Goal: Task Accomplishment & Management: Manage account settings

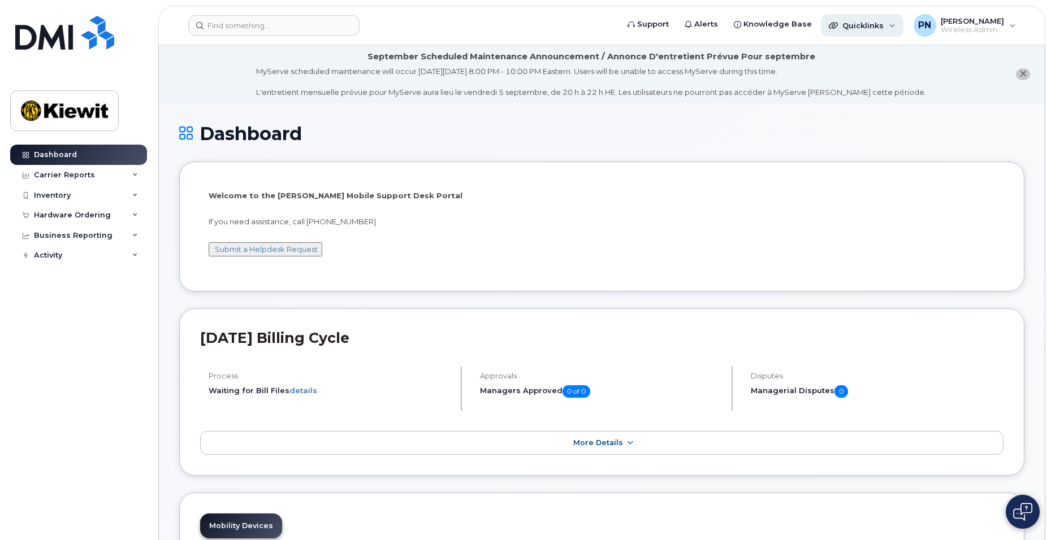
click at [882, 26] on span "Quicklinks" at bounding box center [862, 25] width 41 height 9
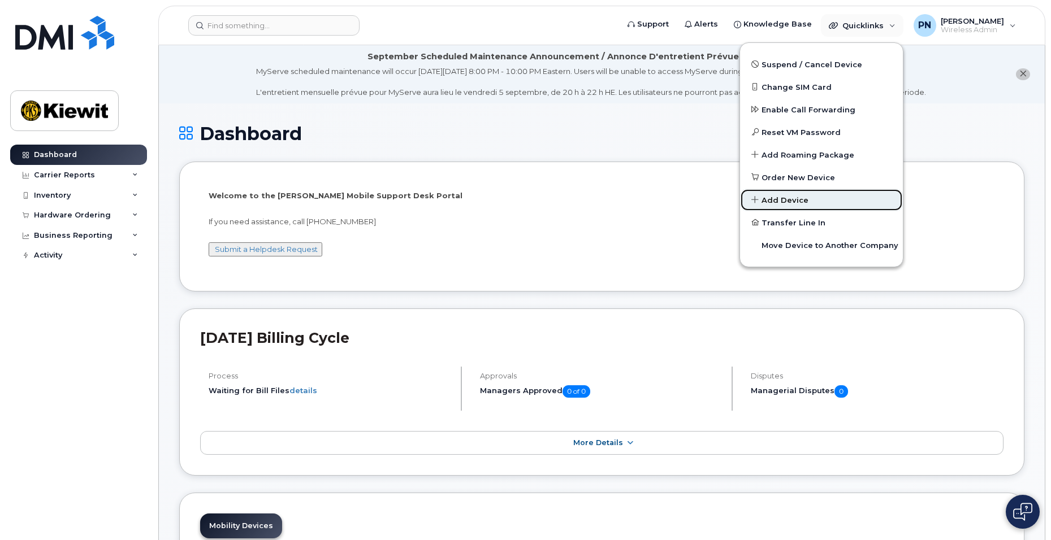
click at [795, 202] on span "Add Device" at bounding box center [784, 200] width 47 height 11
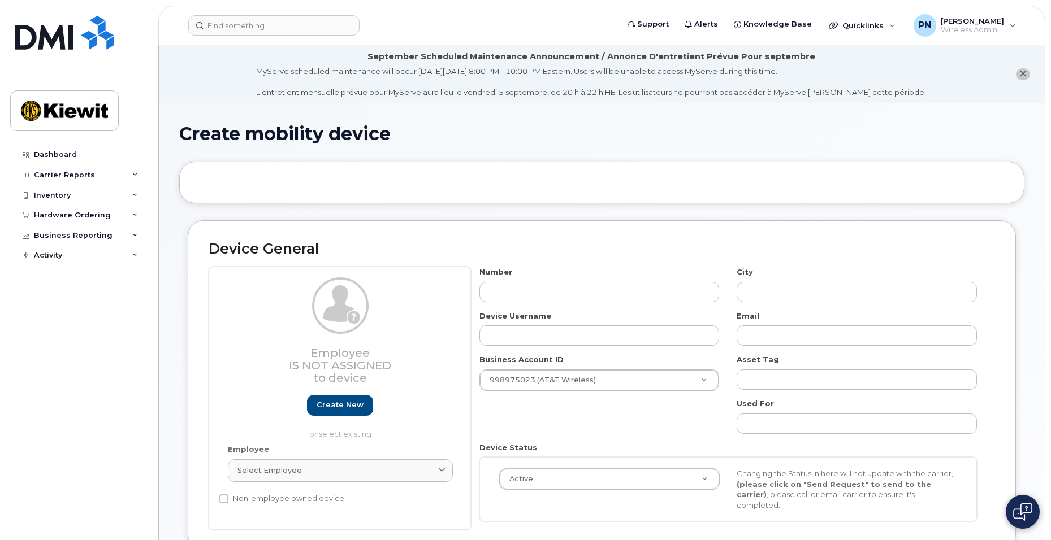
select select
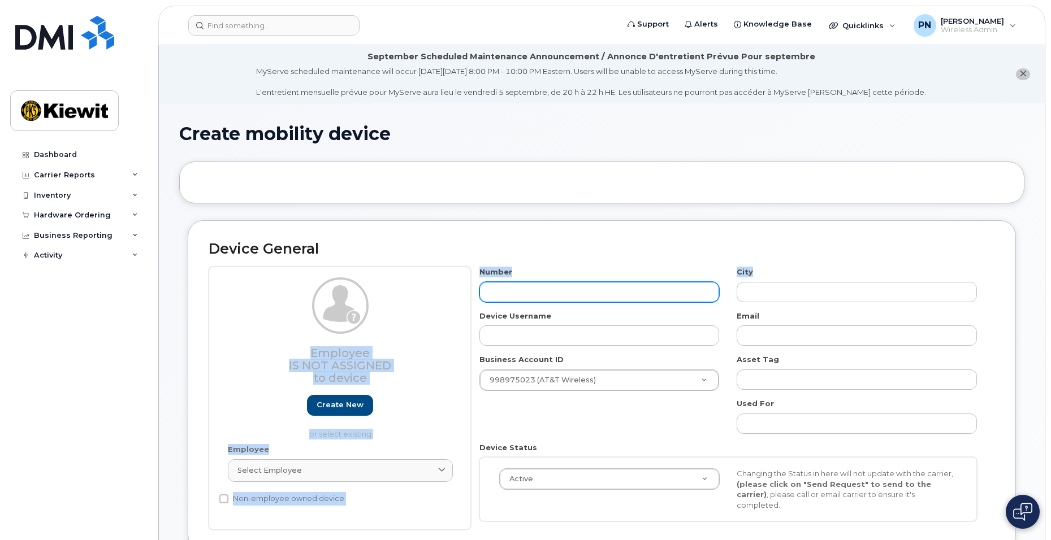
click at [582, 288] on input "text" at bounding box center [599, 292] width 240 height 20
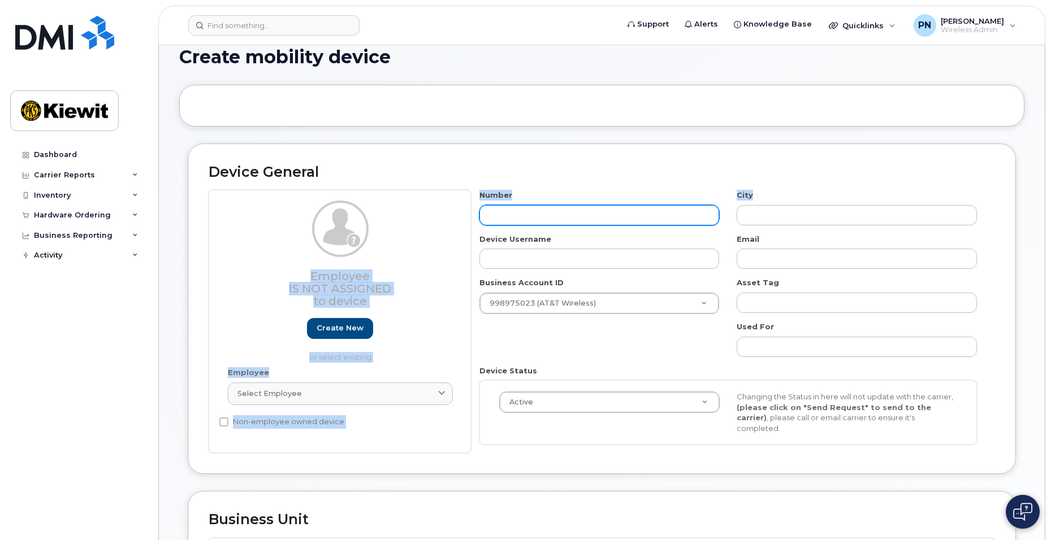
scroll to position [170, 0]
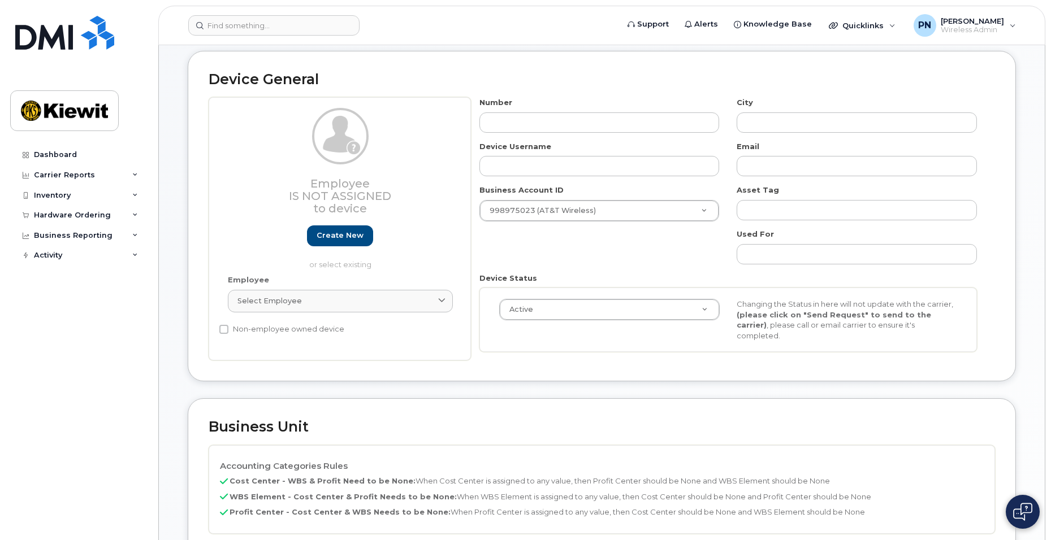
click at [704, 279] on div "Device Status Active Active Suspended Cancelled Changing the Status in here wil…" at bounding box center [728, 313] width 515 height 80
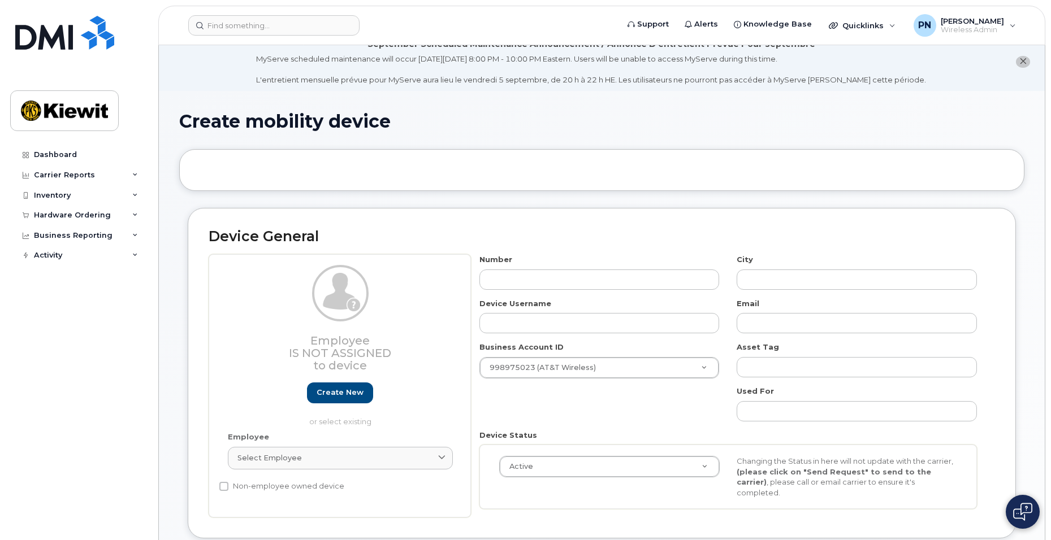
scroll to position [0, 0]
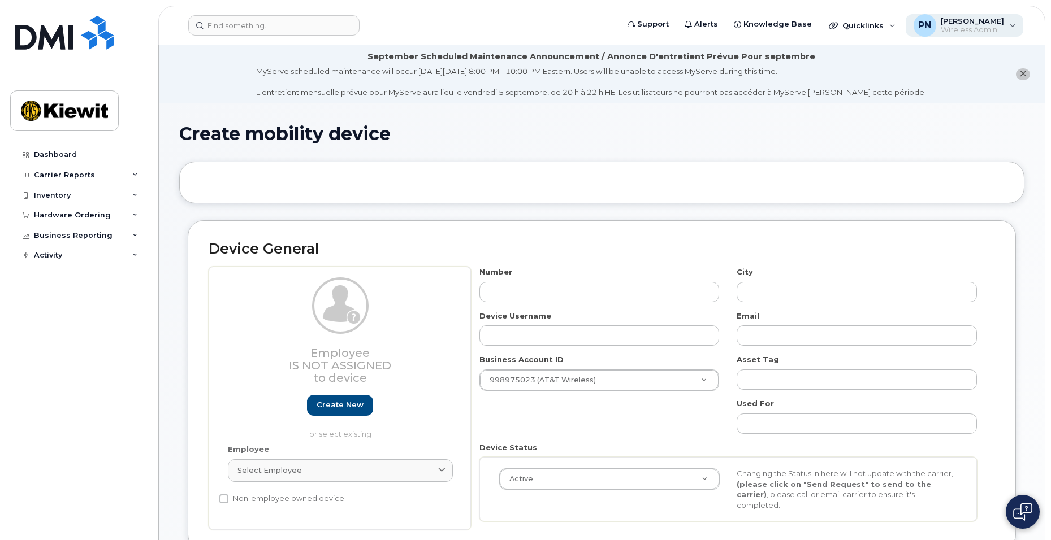
click at [977, 24] on span "[PERSON_NAME]" at bounding box center [971, 20] width 63 height 9
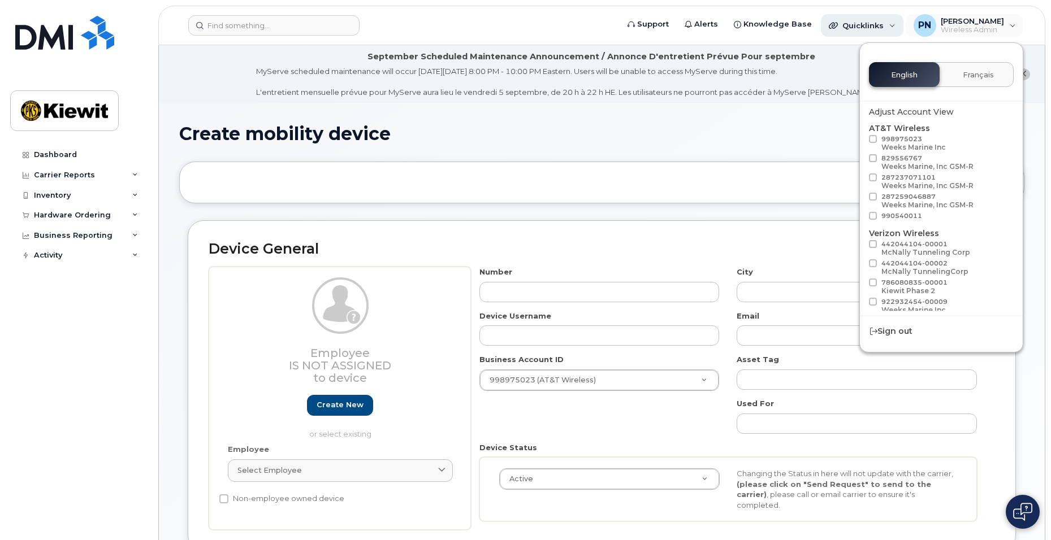
click at [872, 28] on span "Quicklinks" at bounding box center [862, 25] width 41 height 9
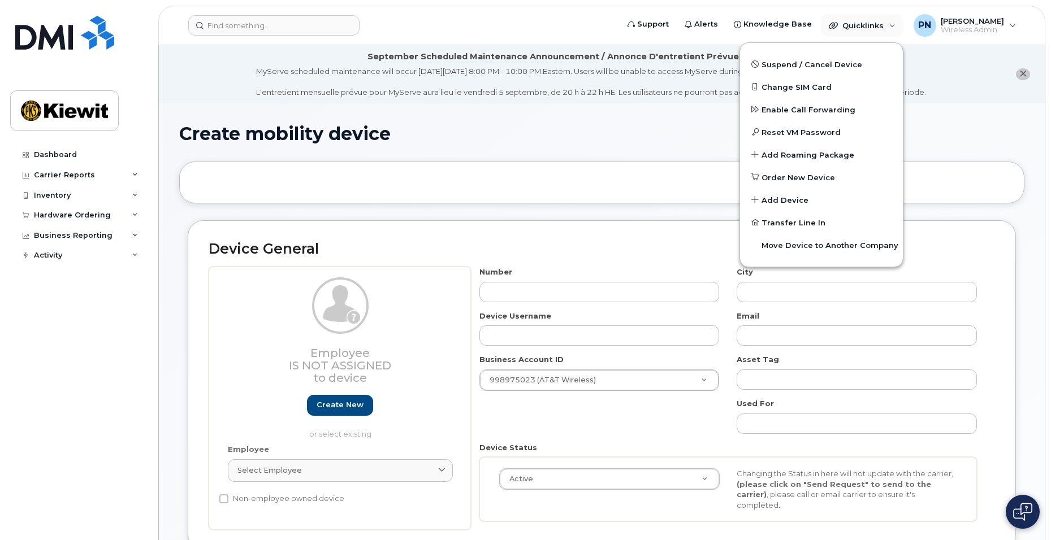
click at [642, 146] on div "Create mobility device" at bounding box center [601, 143] width 845 height 38
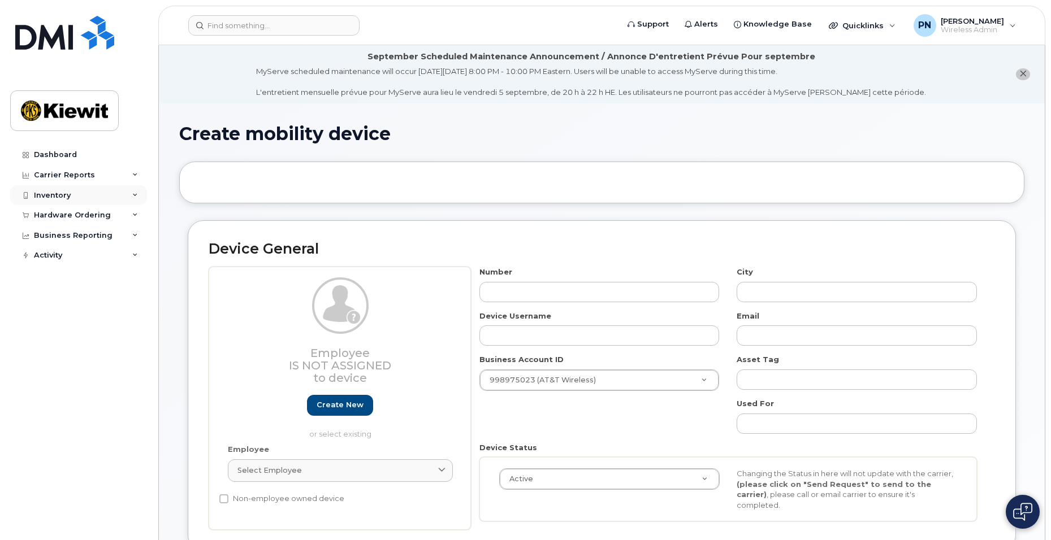
click at [122, 197] on div "Inventory" at bounding box center [78, 195] width 137 height 20
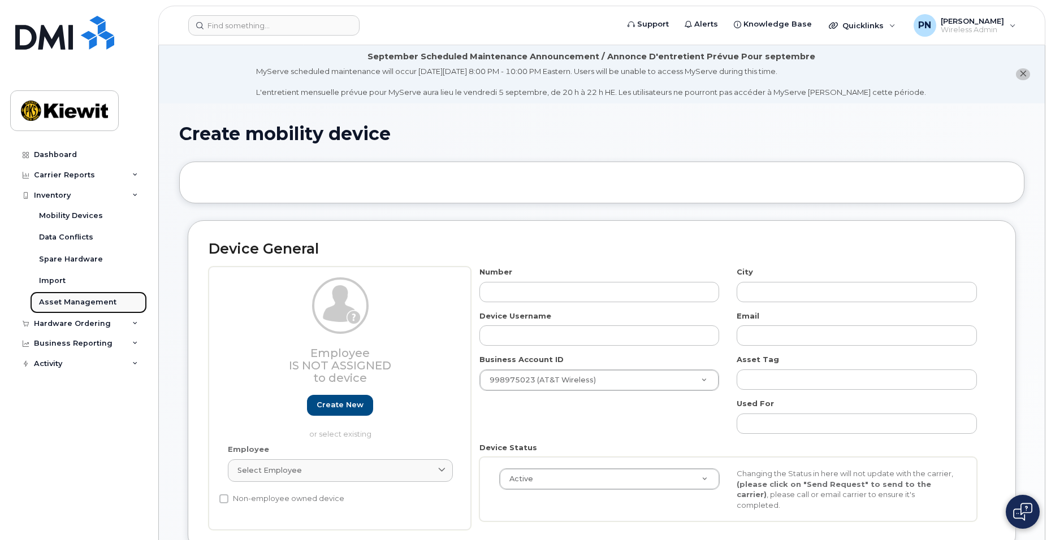
click at [89, 304] on div "Asset Management" at bounding box center [77, 302] width 77 height 10
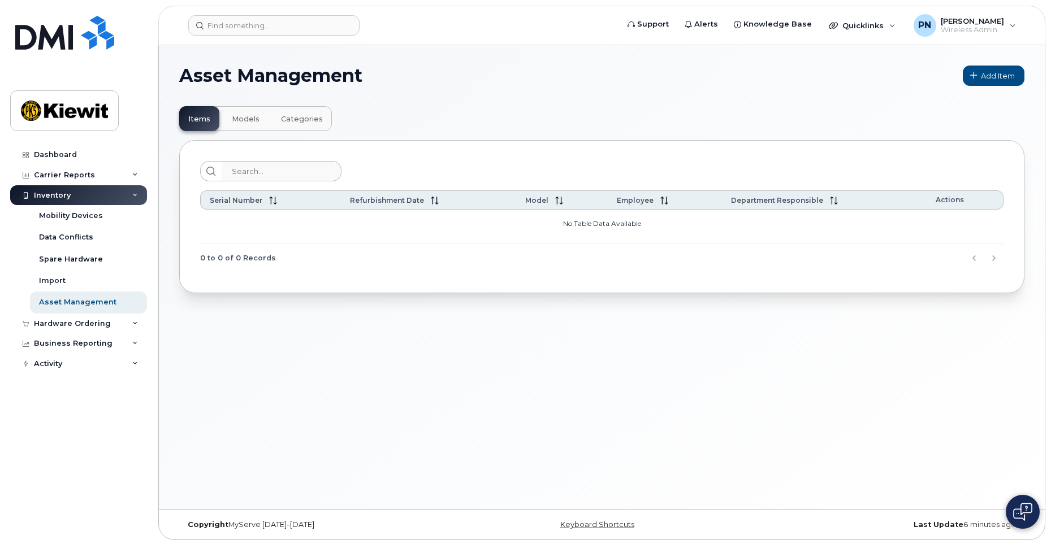
click at [252, 116] on span "Models" at bounding box center [246, 119] width 28 height 9
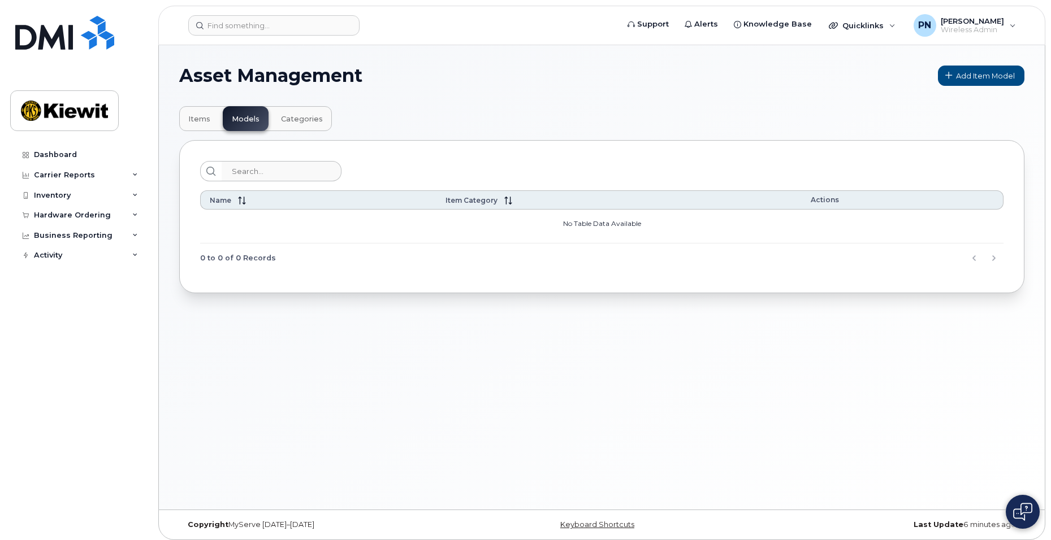
click at [302, 121] on span "Categories" at bounding box center [302, 119] width 42 height 9
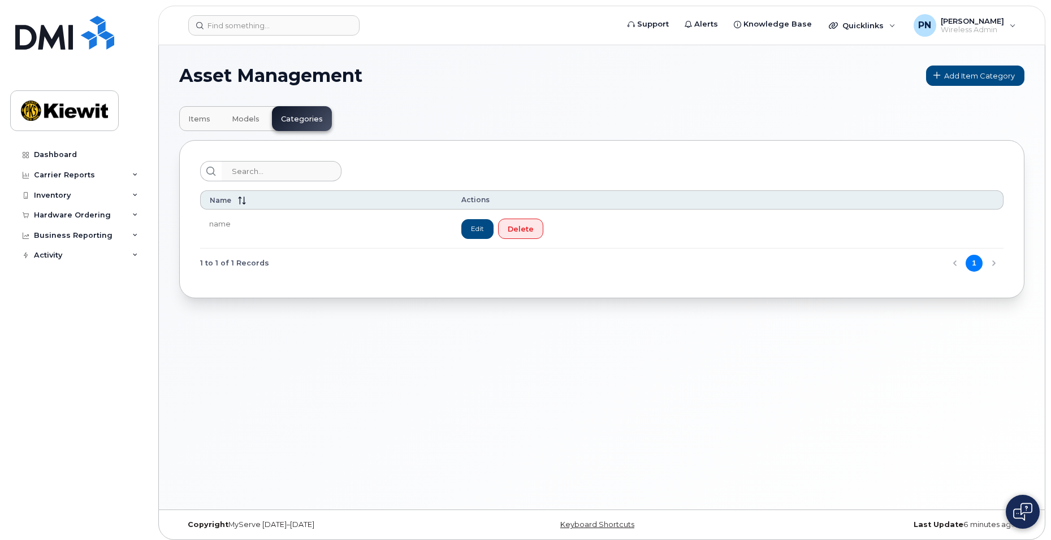
click at [187, 120] on button "Items" at bounding box center [199, 118] width 40 height 25
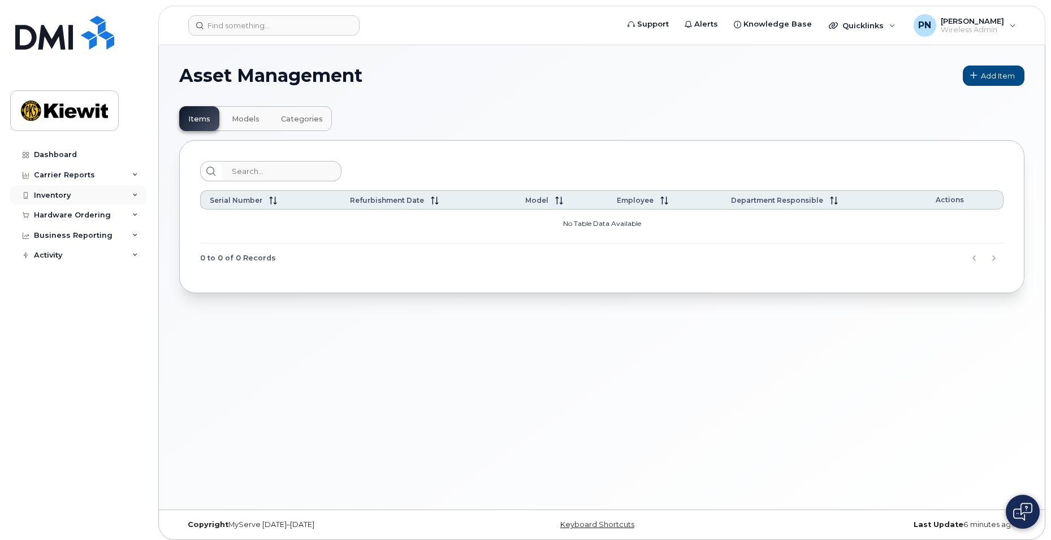
click at [119, 196] on div "Inventory" at bounding box center [78, 195] width 137 height 20
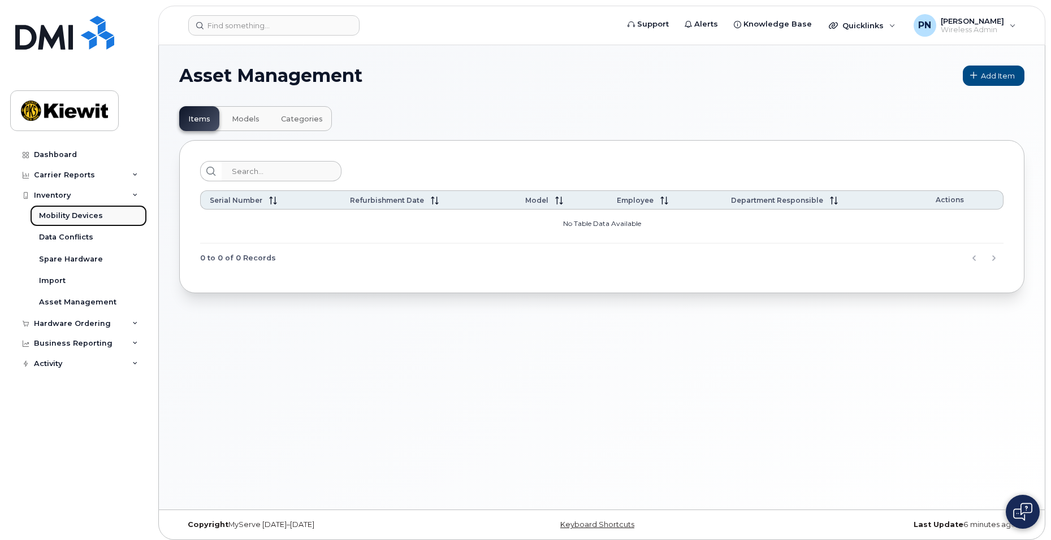
click at [80, 217] on div "Mobility Devices" at bounding box center [71, 216] width 64 height 10
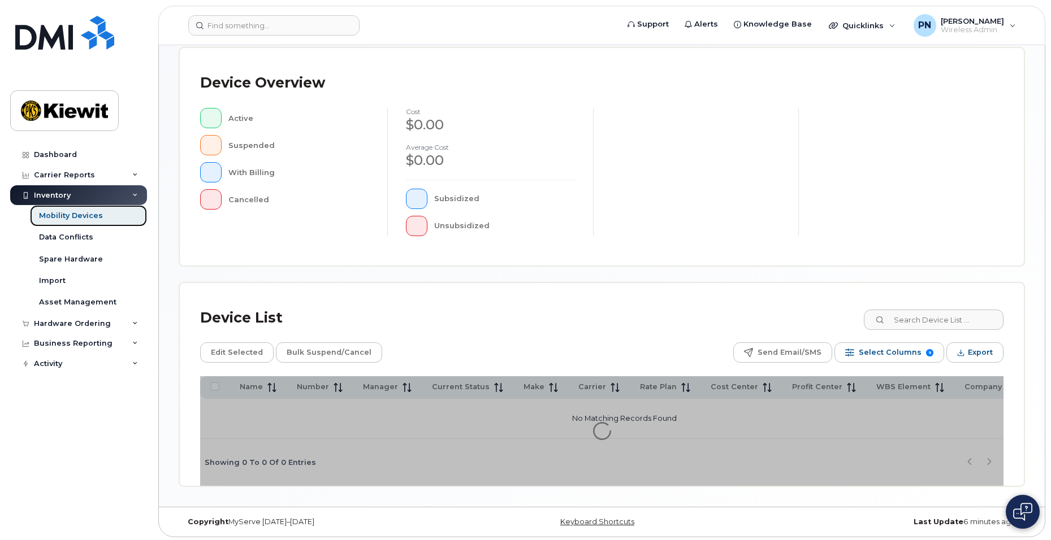
scroll to position [240, 0]
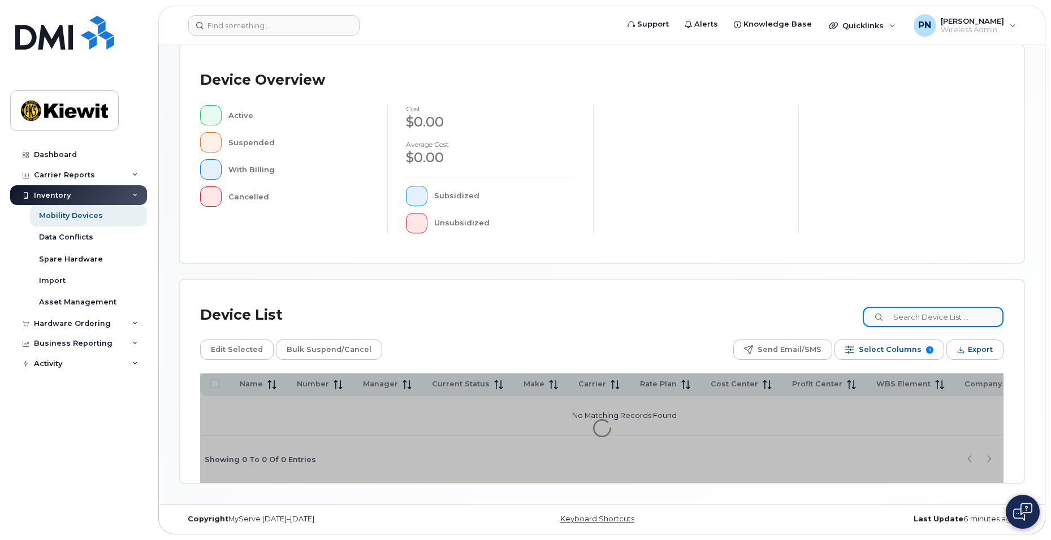
click at [918, 314] on input at bounding box center [932, 317] width 141 height 20
type input "105774"
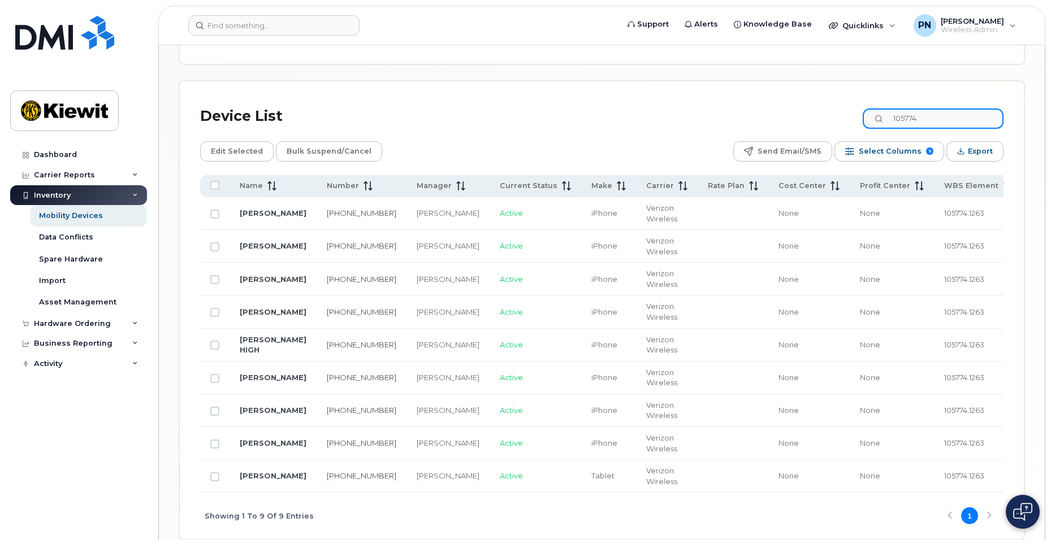
scroll to position [523, 0]
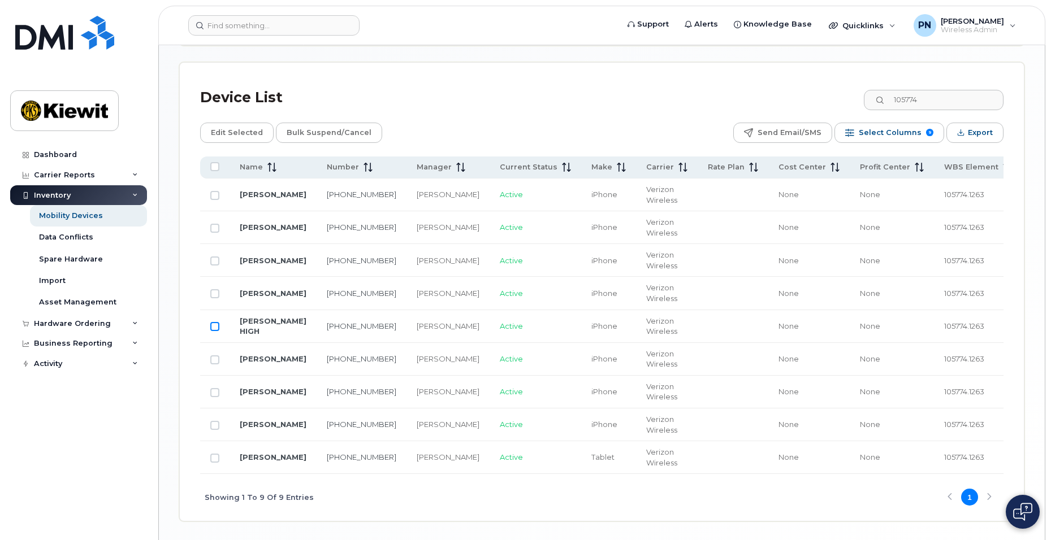
click at [214, 328] on input "Row Unselected" at bounding box center [214, 326] width 9 height 9
checkbox input "true"
click at [234, 136] on span "Edit Selected" at bounding box center [237, 132] width 52 height 17
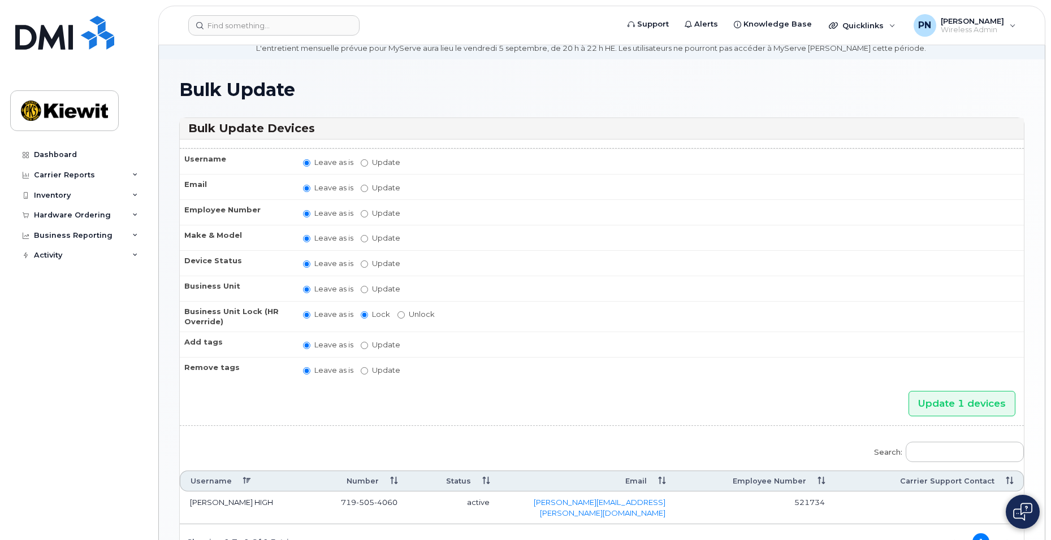
scroll to position [57, 0]
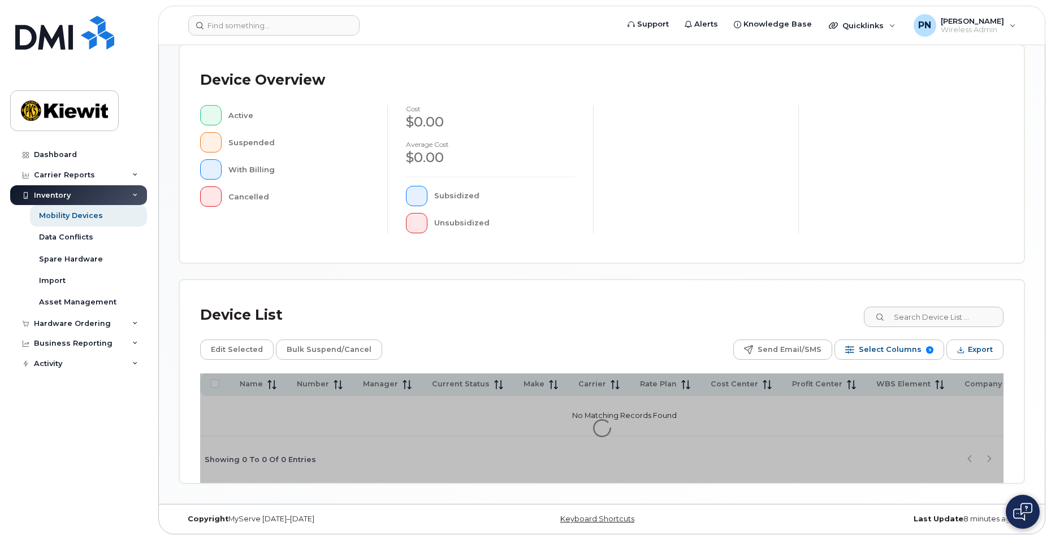
scroll to position [240, 0]
click at [920, 312] on input at bounding box center [932, 317] width 141 height 20
type input "105774"
click at [1012, 504] on button at bounding box center [1022, 512] width 34 height 34
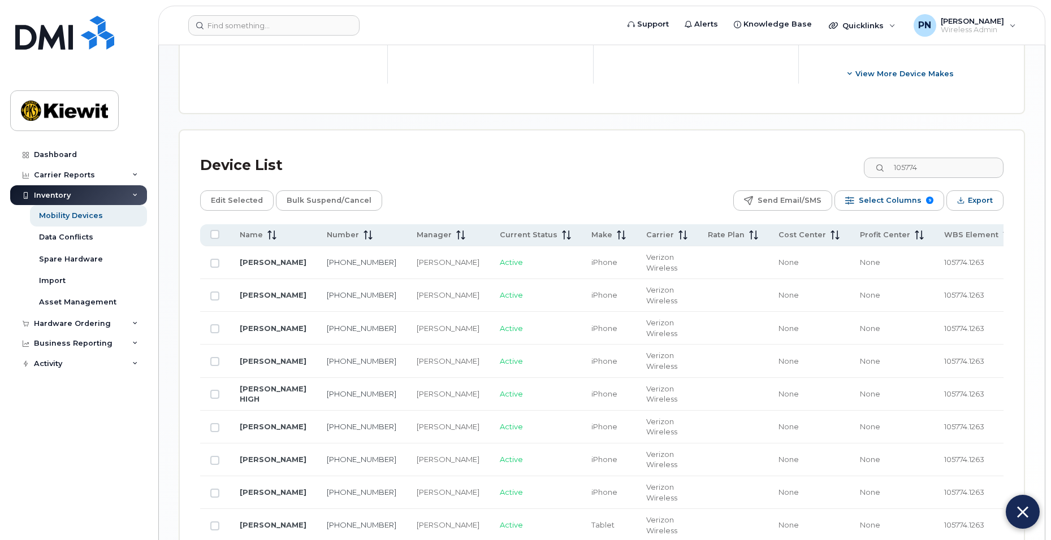
scroll to position [523, 0]
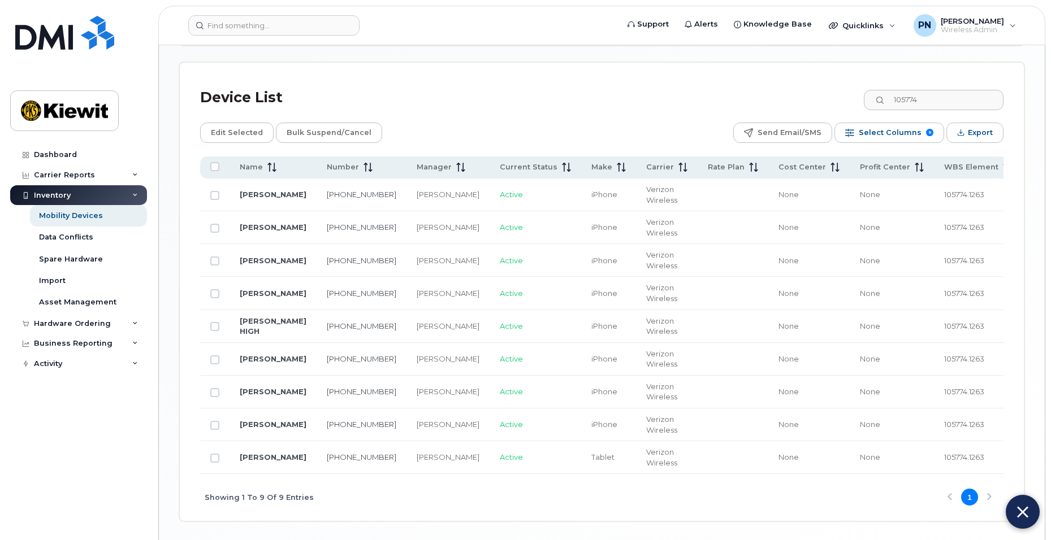
click at [1030, 519] on button at bounding box center [1022, 512] width 34 height 34
drag, startPoint x: 825, startPoint y: 474, endPoint x: 896, endPoint y: 465, distance: 71.8
click at [896, 465] on tr "BRETT PACHA 913-522-0819 Preston Norris Active Tablet Verizon Wireless None Non…" at bounding box center [658, 457] width 916 height 33
click at [213, 327] on input "Row Unselected" at bounding box center [214, 326] width 9 height 9
checkbox input "true"
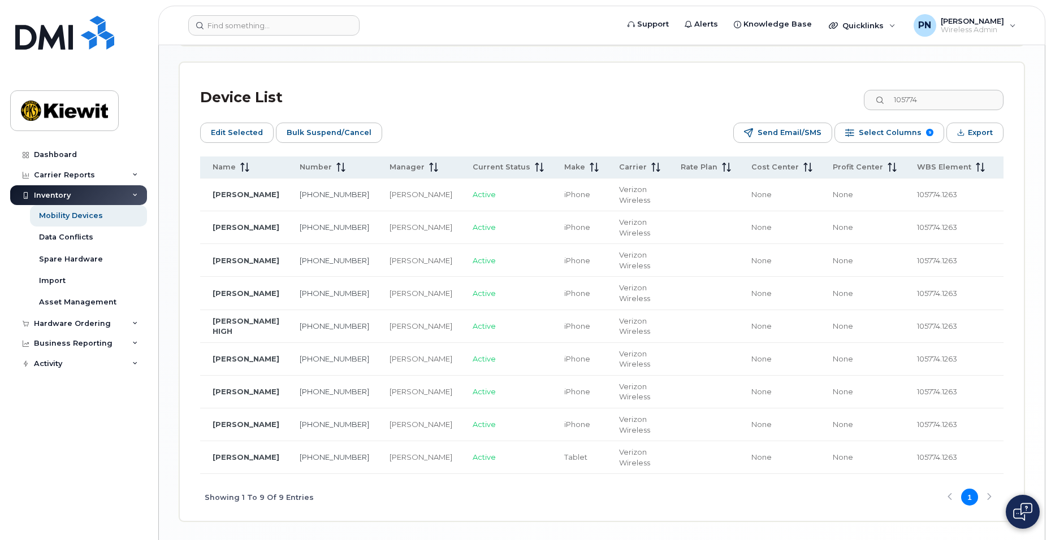
scroll to position [0, 0]
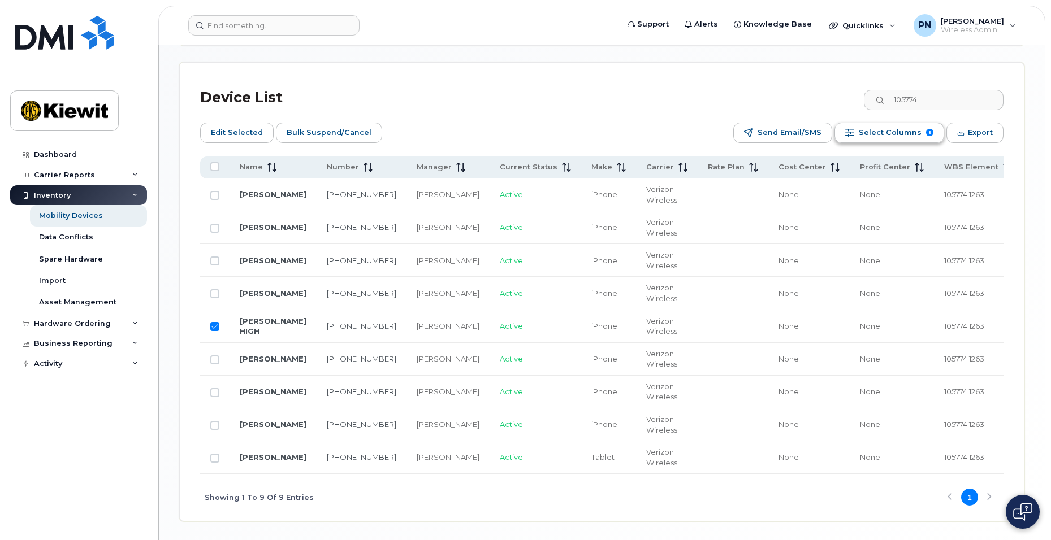
click at [898, 132] on span "Select Columns" at bounding box center [890, 132] width 63 height 17
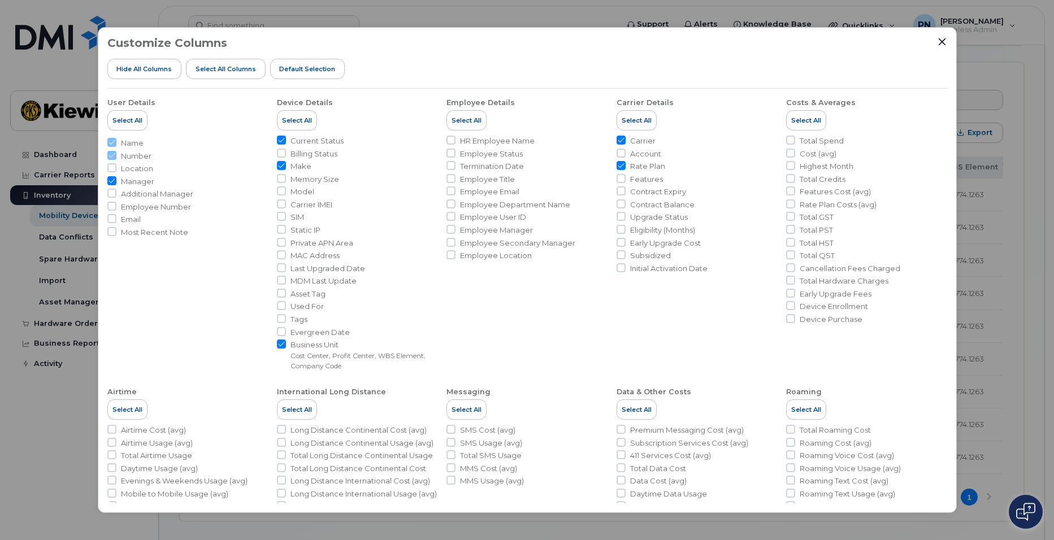
click at [936, 40] on div "Customize Columns Hide All Columns Select all Columns Default Selection" at bounding box center [527, 63] width 840 height 52
click at [938, 42] on icon "Close" at bounding box center [942, 41] width 9 height 9
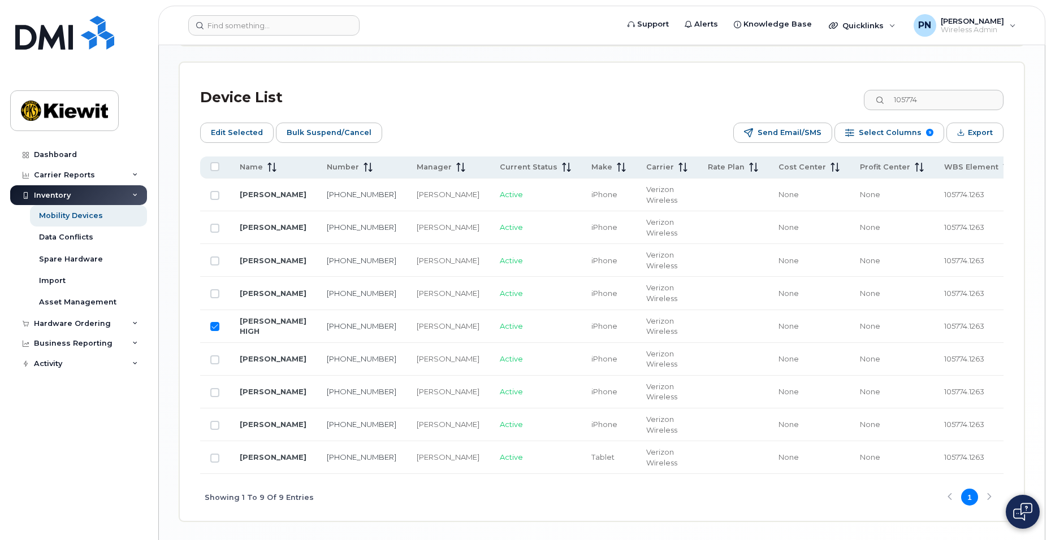
click at [1025, 519] on img at bounding box center [1022, 512] width 19 height 18
